Goal: Information Seeking & Learning: Understand process/instructions

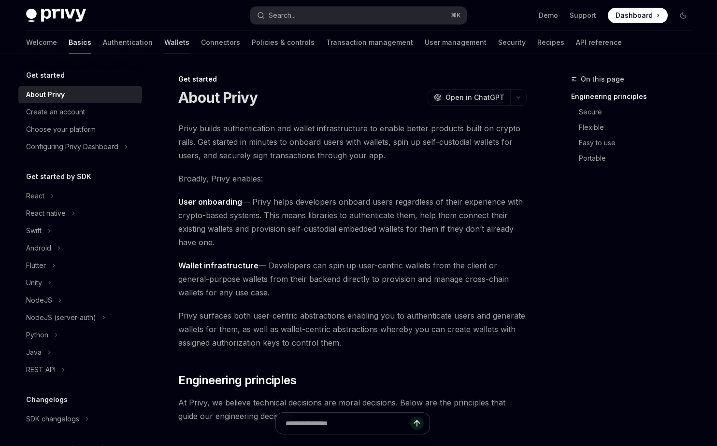
click at [164, 37] on link "Wallets" at bounding box center [176, 42] width 25 height 23
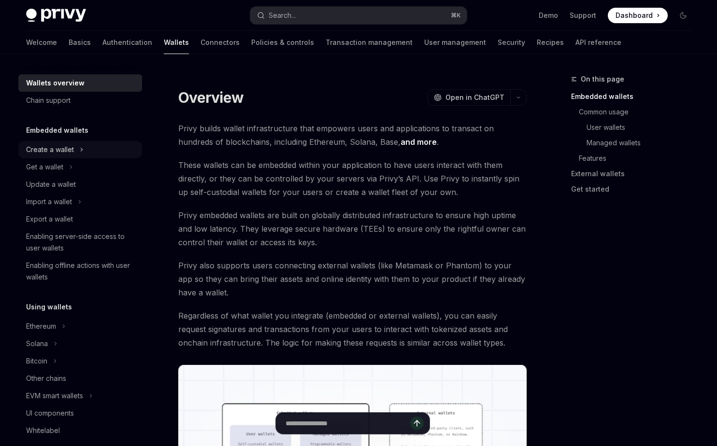
click at [69, 151] on div "Create a wallet" at bounding box center [50, 150] width 48 height 12
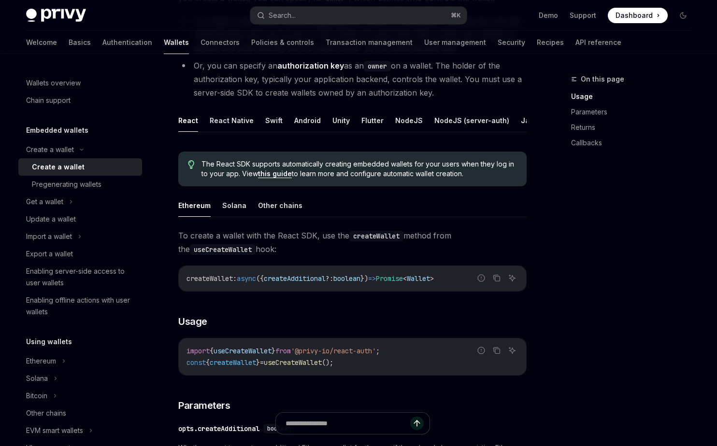
scroll to position [109, 0]
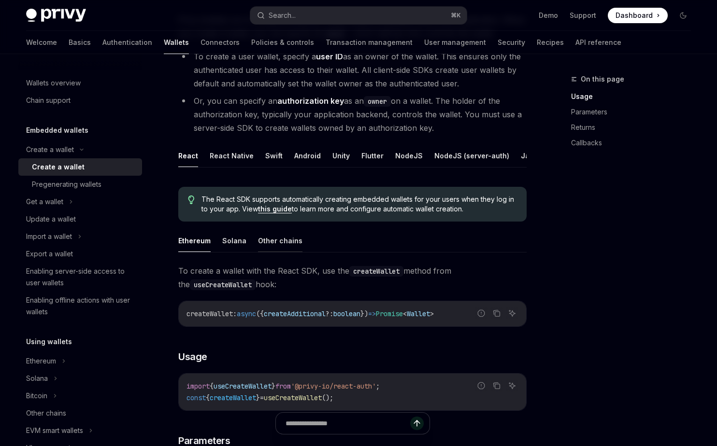
click at [269, 230] on button "Other chains" at bounding box center [280, 240] width 44 height 23
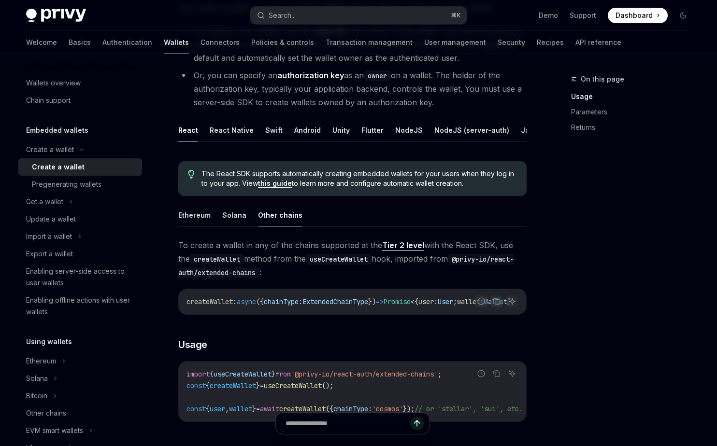
scroll to position [160, 0]
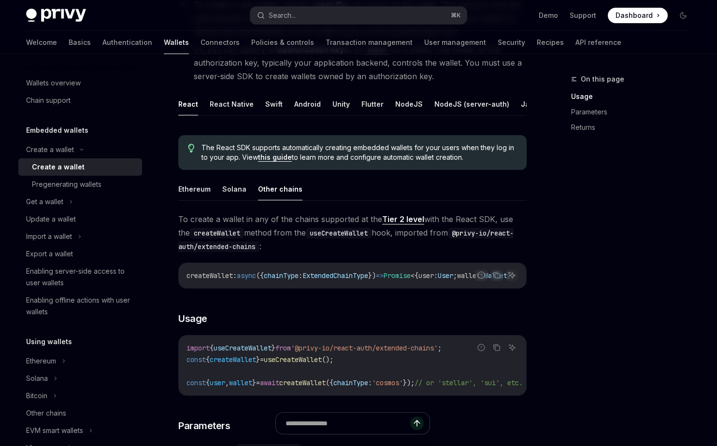
click at [214, 240] on span "To create a wallet in any of the chains supported at the Tier 2 level with the …" at bounding box center [352, 232] width 348 height 41
click at [213, 237] on code "createWallet" at bounding box center [217, 233] width 54 height 11
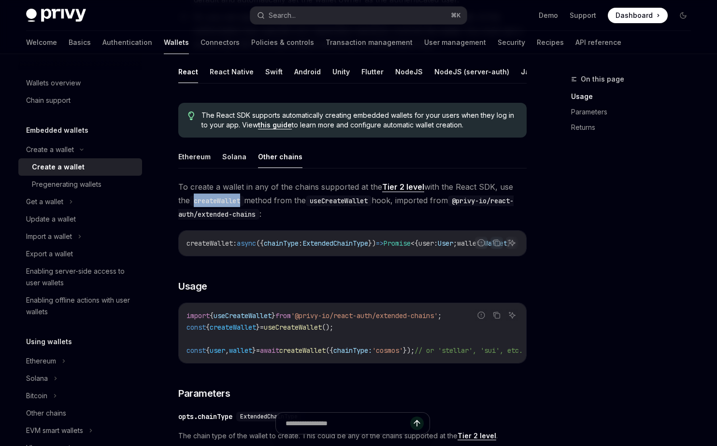
scroll to position [256, 0]
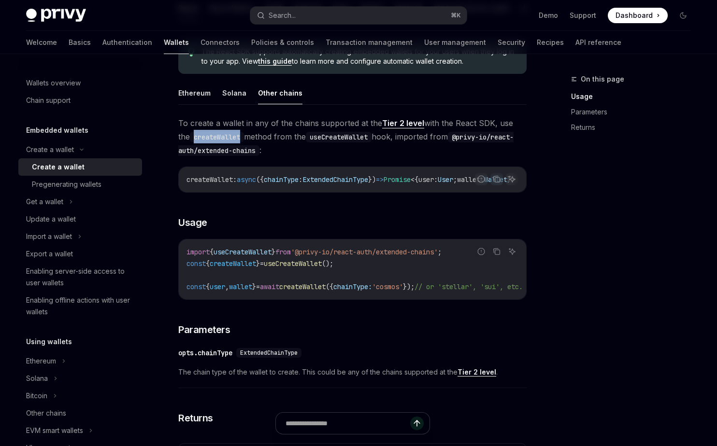
copy code "createWallet"
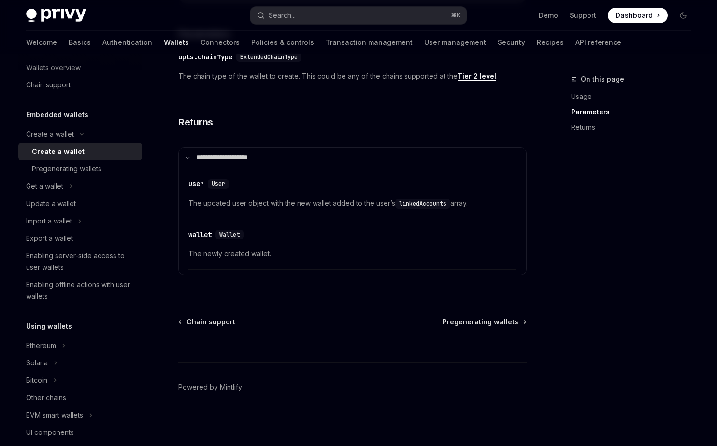
scroll to position [560, 0]
click at [101, 268] on div "Enabling server-side access to user wallets" at bounding box center [81, 261] width 110 height 23
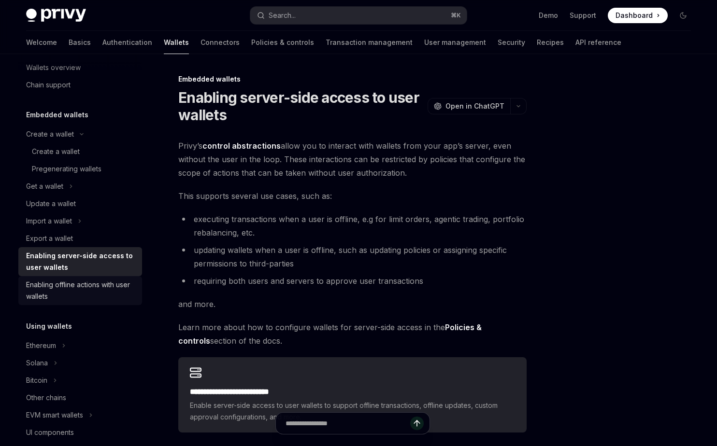
scroll to position [140, 0]
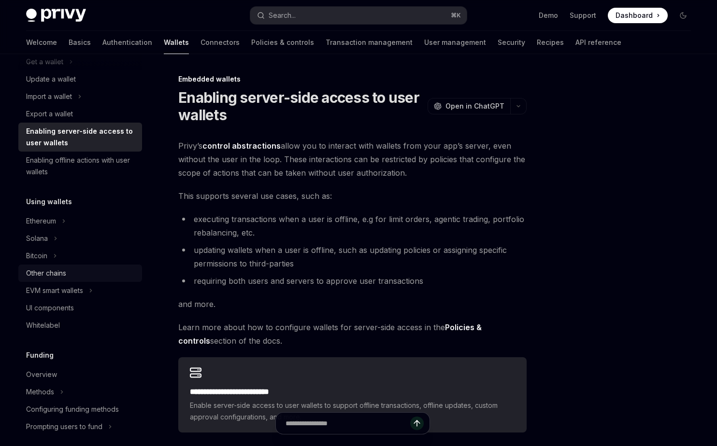
click at [66, 275] on div "Other chains" at bounding box center [46, 274] width 40 height 12
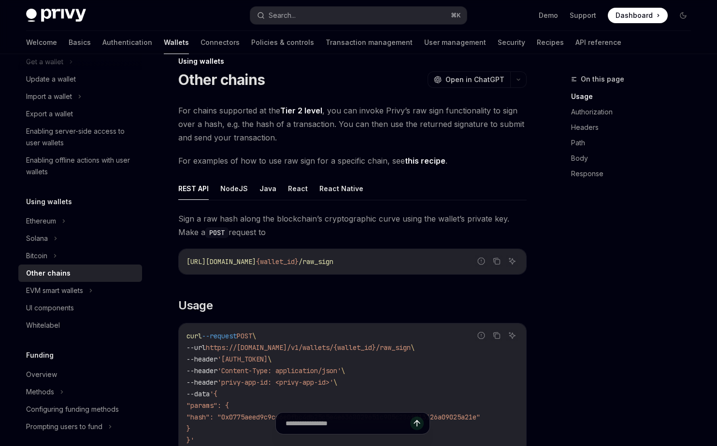
scroll to position [12, 0]
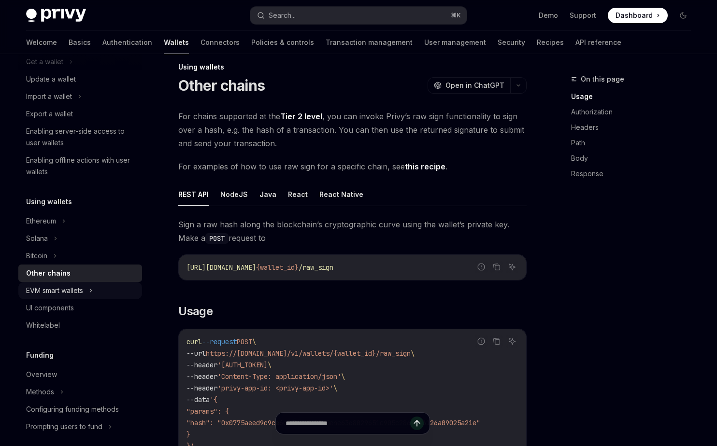
click at [72, 292] on div "EVM smart wallets" at bounding box center [54, 291] width 57 height 12
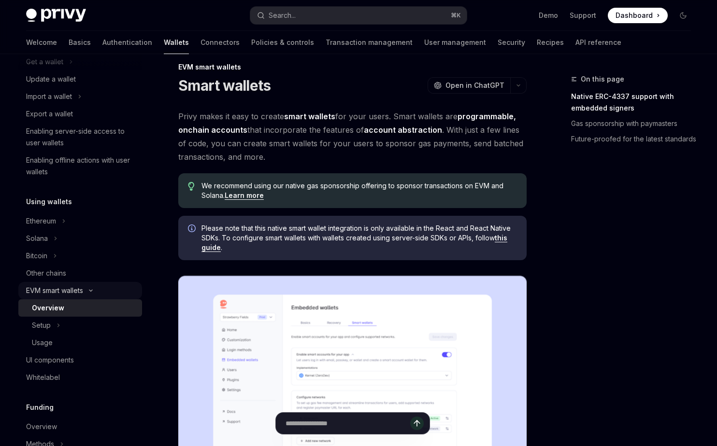
click at [72, 291] on div "EVM smart wallets" at bounding box center [54, 291] width 57 height 12
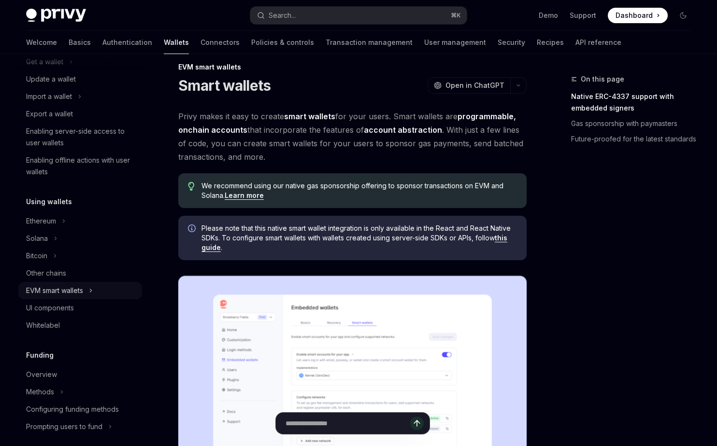
click at [72, 291] on div "EVM smart wallets" at bounding box center [54, 291] width 57 height 12
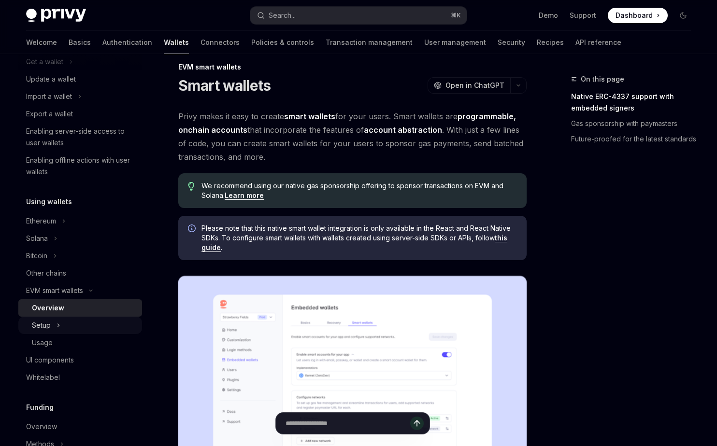
click at [55, 324] on div "Setup" at bounding box center [80, 325] width 124 height 17
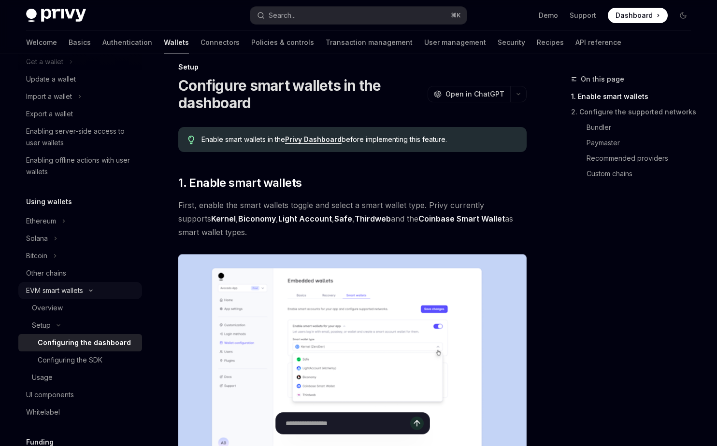
click at [55, 291] on div "EVM smart wallets" at bounding box center [54, 291] width 57 height 12
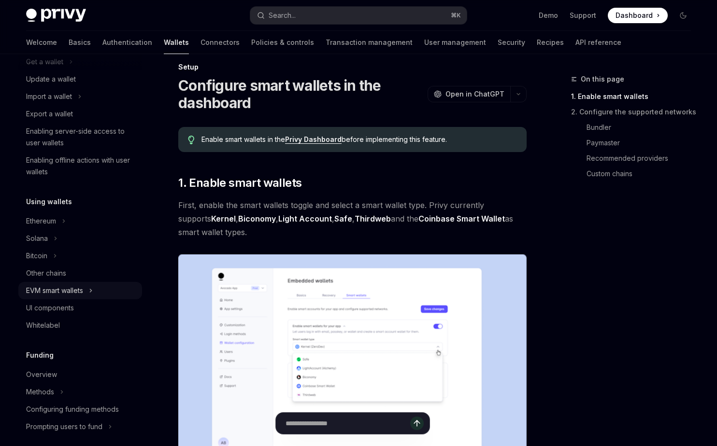
click at [55, 291] on div "EVM smart wallets" at bounding box center [54, 291] width 57 height 12
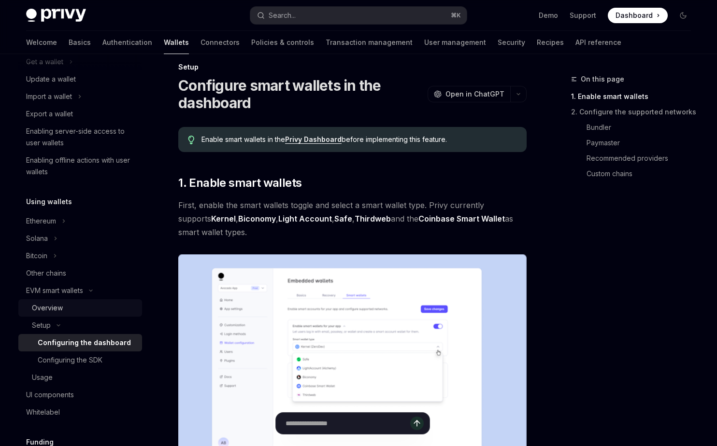
click at [54, 303] on div "Overview" at bounding box center [47, 308] width 31 height 12
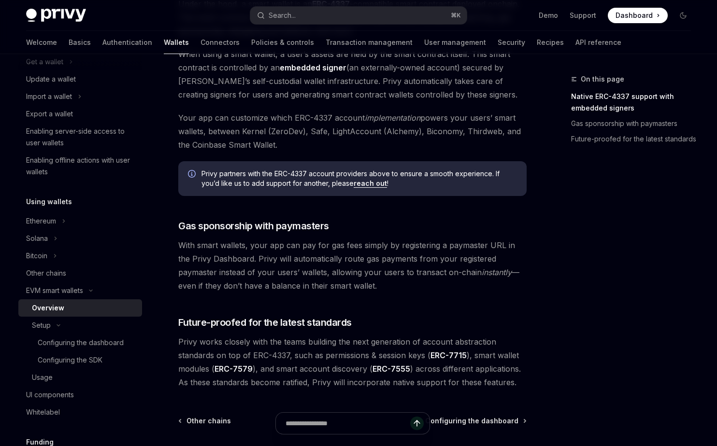
scroll to position [631, 0]
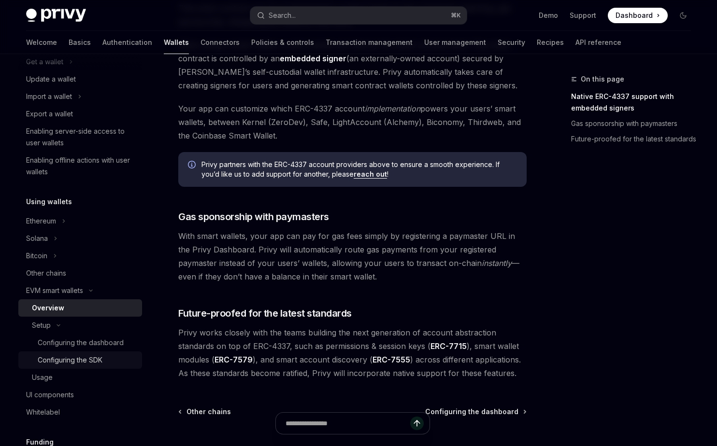
click at [84, 362] on div "Configuring the SDK" at bounding box center [70, 360] width 65 height 12
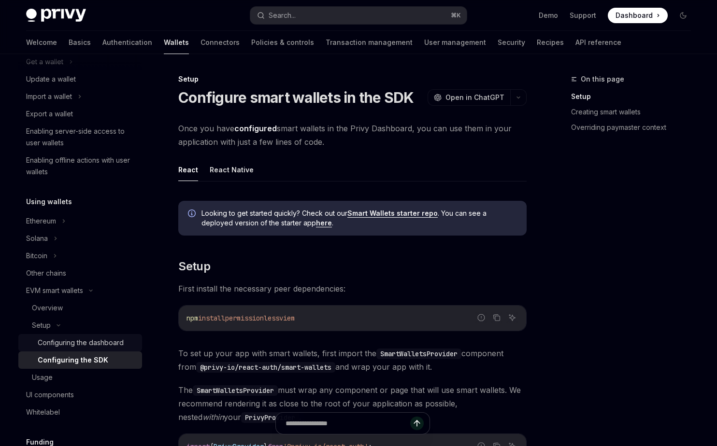
click at [89, 345] on div "Configuring the dashboard" at bounding box center [81, 343] width 86 height 12
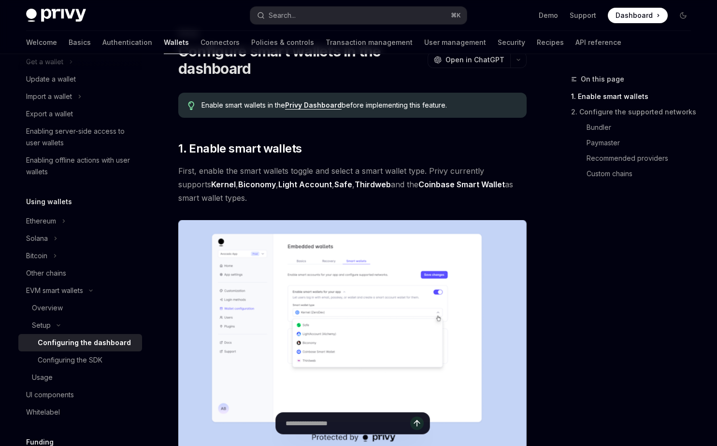
scroll to position [44, 0]
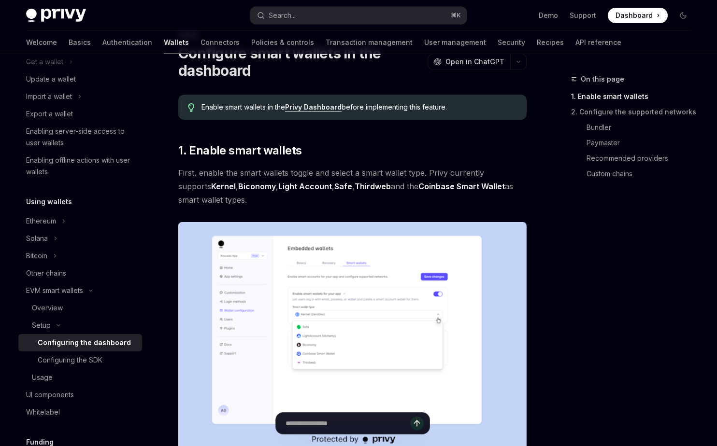
click at [325, 280] on img at bounding box center [352, 336] width 348 height 229
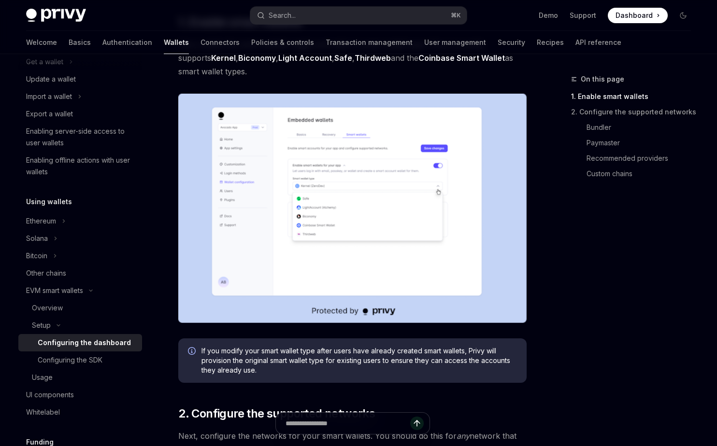
scroll to position [174, 0]
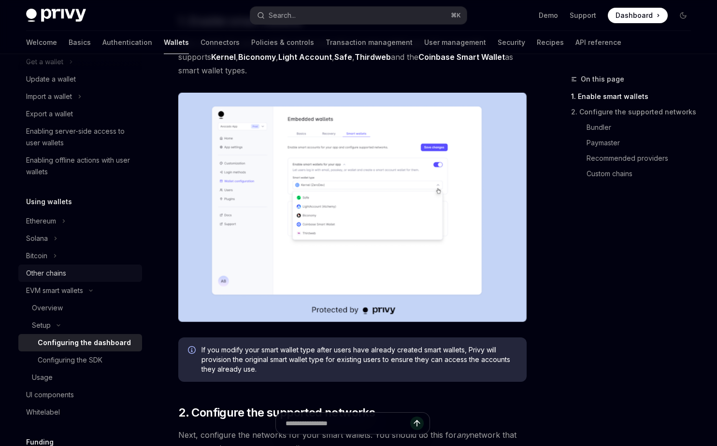
click at [78, 278] on div "Other chains" at bounding box center [81, 274] width 110 height 12
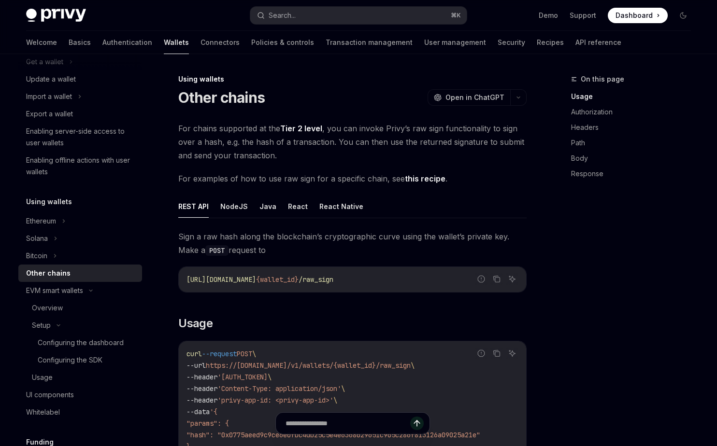
click at [63, 200] on h5 "Using wallets" at bounding box center [49, 202] width 46 height 12
click at [51, 215] on div "Ethereum" at bounding box center [41, 221] width 30 height 12
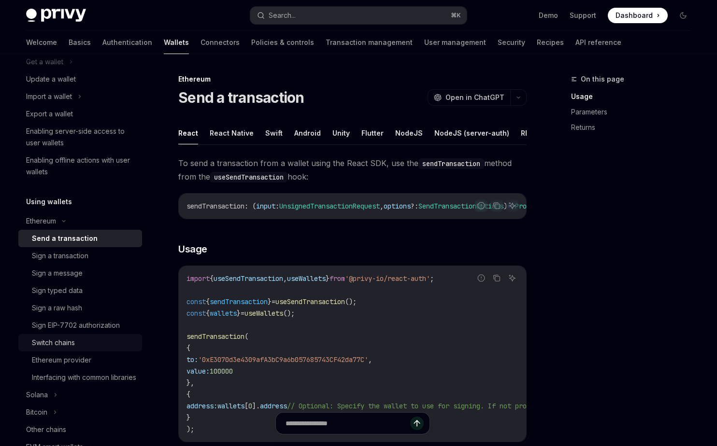
click at [50, 341] on div "Switch chains" at bounding box center [53, 343] width 43 height 12
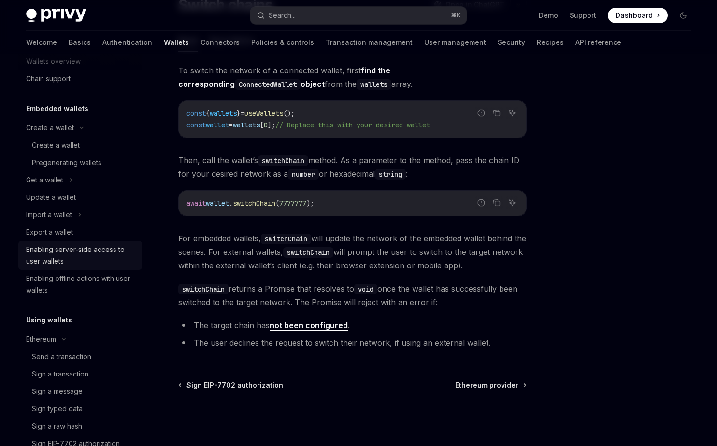
scroll to position [21, 0]
click at [60, 129] on div "Create a wallet" at bounding box center [50, 129] width 48 height 12
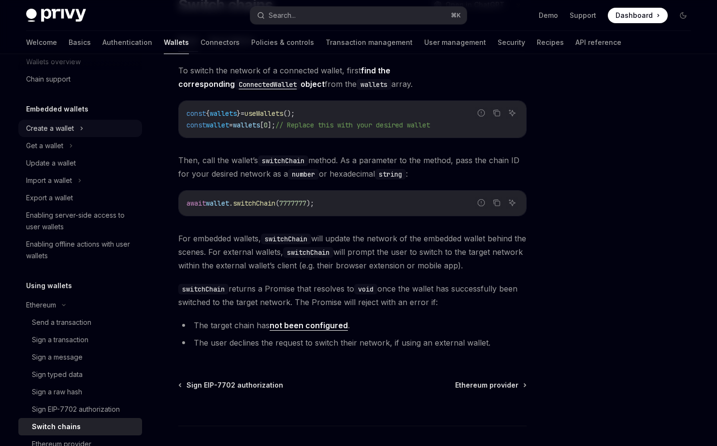
click at [60, 129] on div "Create a wallet" at bounding box center [50, 129] width 48 height 12
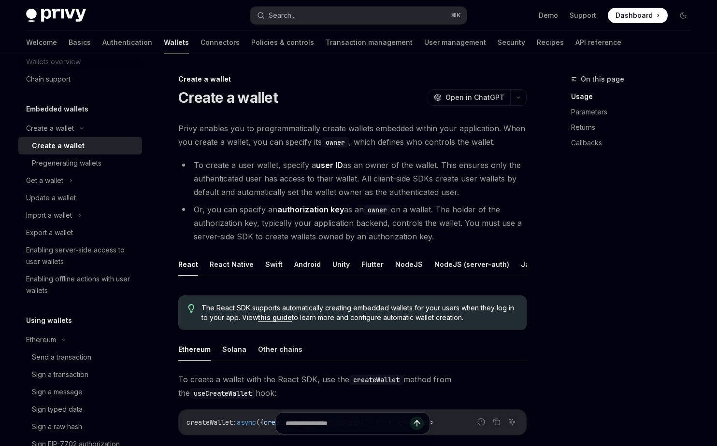
click at [58, 145] on div "Create a wallet" at bounding box center [58, 146] width 53 height 12
click at [116, 165] on div "Pregenerating wallets" at bounding box center [84, 163] width 104 height 12
type textarea "*"
